Goal: Task Accomplishment & Management: Use online tool/utility

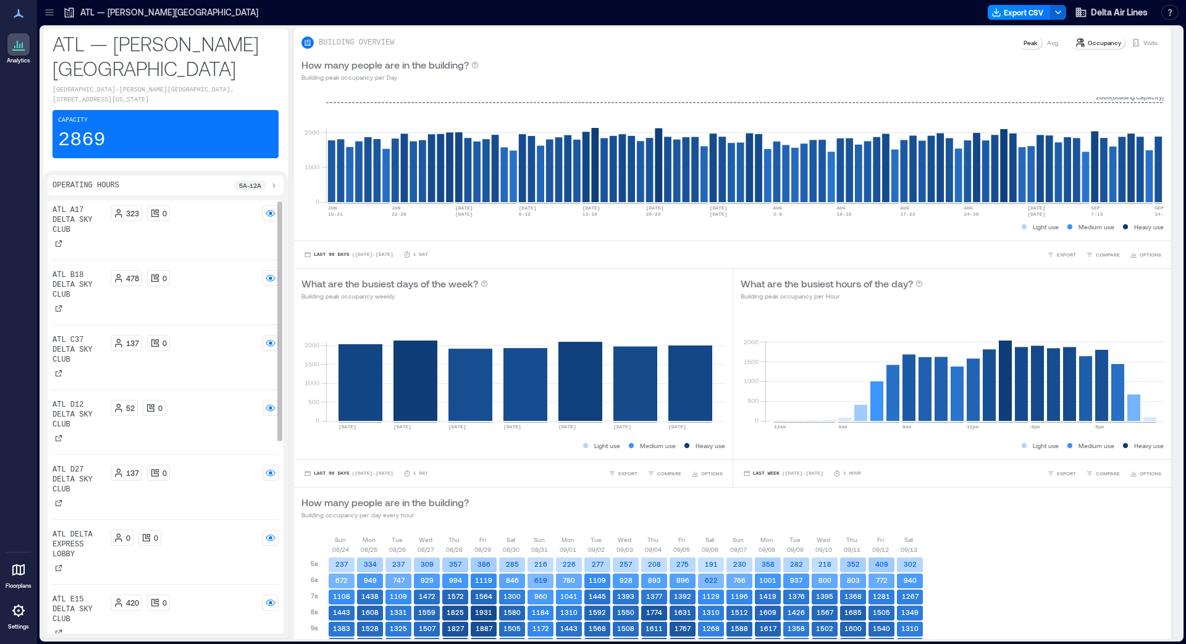
click at [87, 379] on div "ATL C37 Delta Sky Club" at bounding box center [79, 357] width 53 height 44
click at [99, 365] on p "ATL C37 Delta Sky Club" at bounding box center [79, 350] width 53 height 30
click at [224, 351] on div "137 0" at bounding box center [195, 343] width 169 height 16
click at [85, 365] on p "ATL C37 Delta Sky Club" at bounding box center [79, 350] width 53 height 30
click at [125, 348] on div "137" at bounding box center [126, 343] width 25 height 10
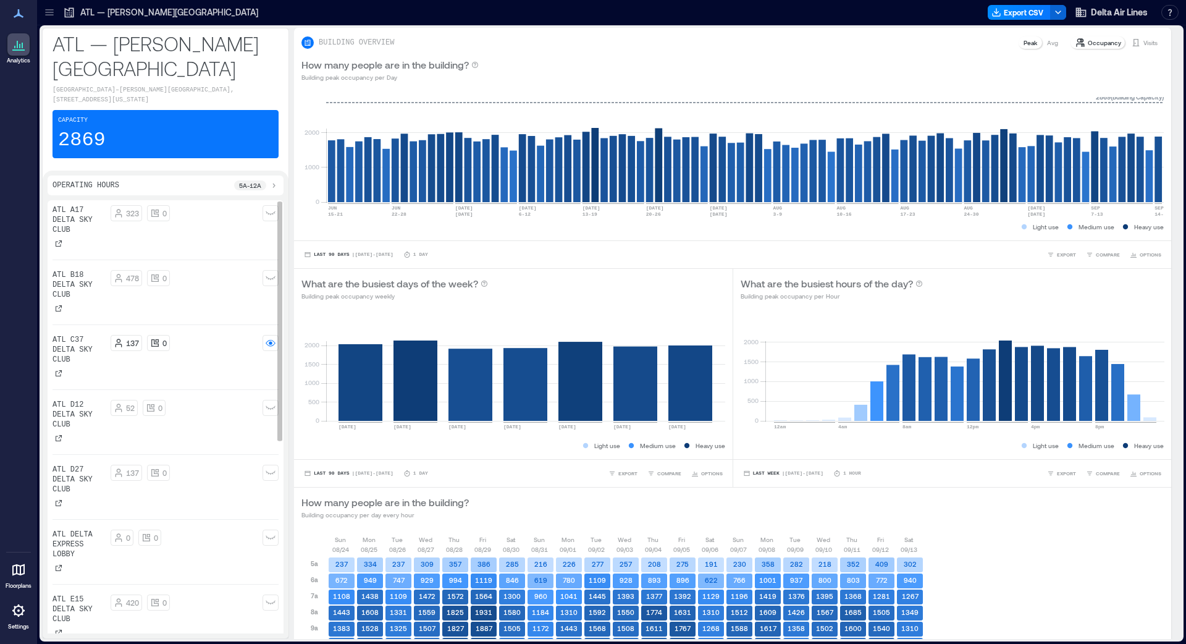
click at [83, 365] on p "ATL C37 Delta Sky Club" at bounding box center [79, 350] width 53 height 30
click at [82, 365] on p "ATL C37 Delta Sky Club" at bounding box center [79, 350] width 53 height 30
click at [80, 365] on p "ATL C37 Delta Sky Club" at bounding box center [79, 350] width 53 height 30
click at [57, 14] on div at bounding box center [50, 12] width 20 height 20
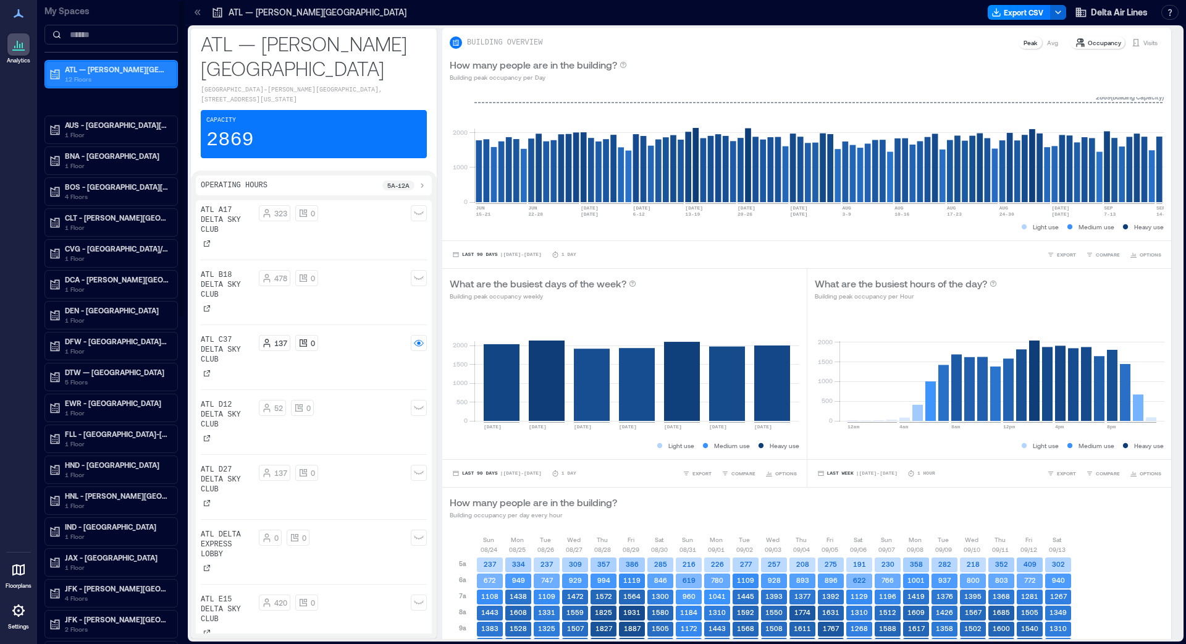
click at [117, 85] on div "ATL — [PERSON_NAME][GEOGRAPHIC_DATA] 12 Floors" at bounding box center [111, 74] width 130 height 25
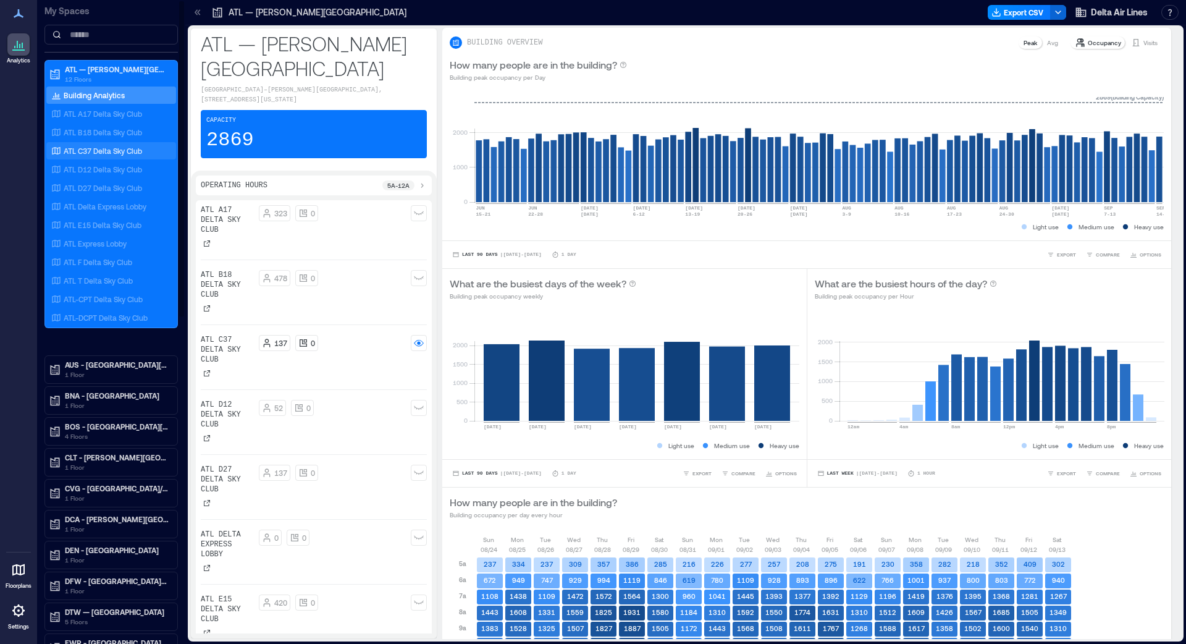
click at [104, 151] on p "ATL C37 Delta Sky Club" at bounding box center [103, 151] width 78 height 10
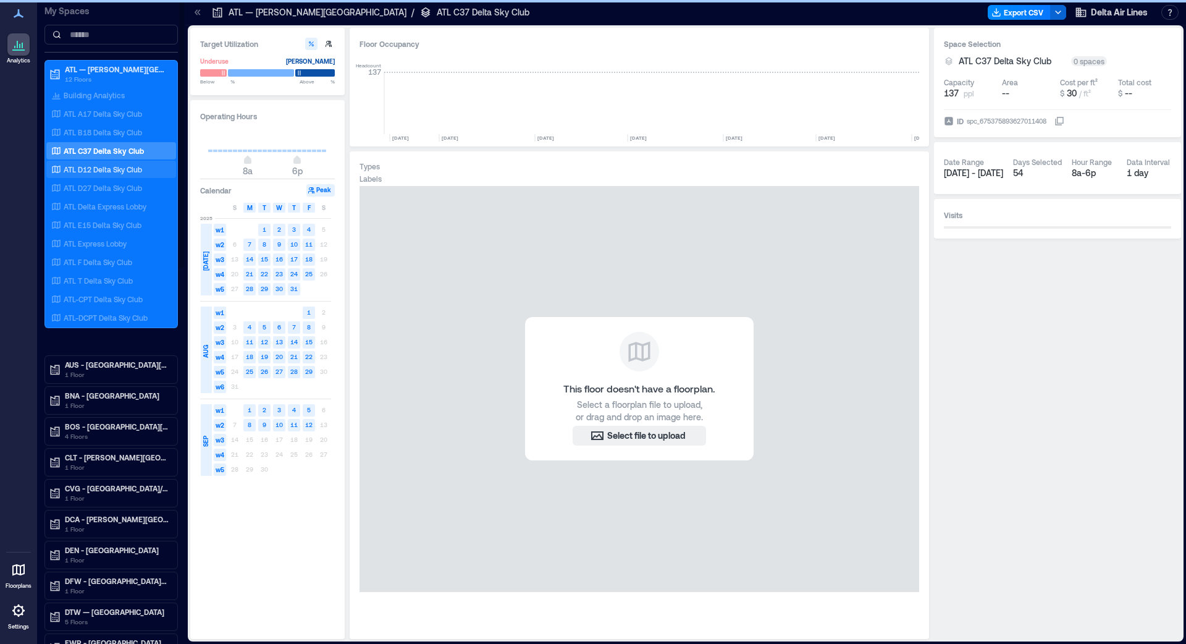
scroll to position [0, 6433]
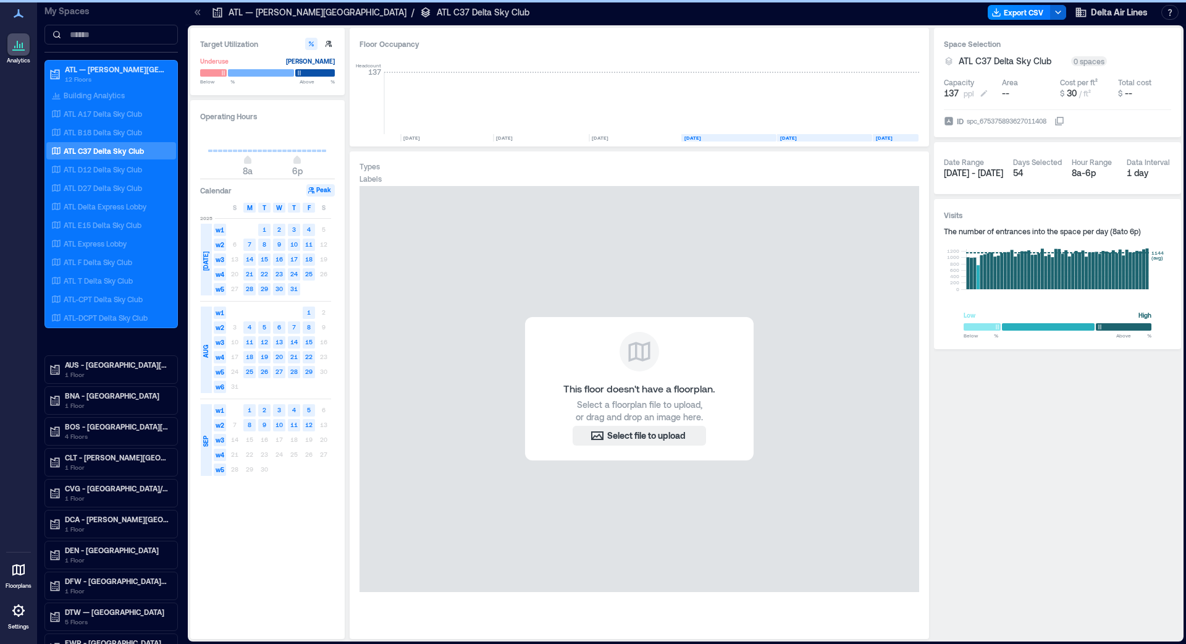
click at [959, 97] on span "137" at bounding box center [951, 93] width 15 height 12
click at [982, 96] on input "***" at bounding box center [987, 93] width 91 height 12
type input "***"
